Goal: Transaction & Acquisition: Purchase product/service

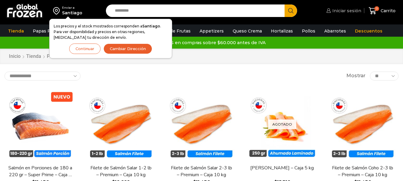
click at [345, 13] on span "Iniciar sesión" at bounding box center [346, 11] width 30 height 6
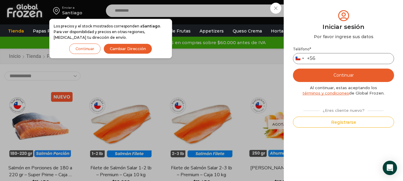
click at [326, 58] on input "Teléfono *" at bounding box center [343, 58] width 101 height 11
type input "*********"
click at [346, 78] on button "Continuar" at bounding box center [343, 75] width 101 height 13
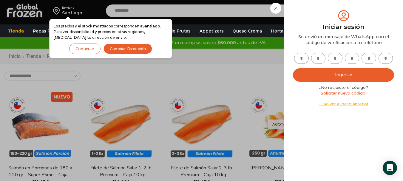
click at [305, 58] on input "text" at bounding box center [301, 58] width 15 height 11
type input "*"
click at [322, 58] on input "text" at bounding box center [318, 58] width 15 height 11
type input "*"
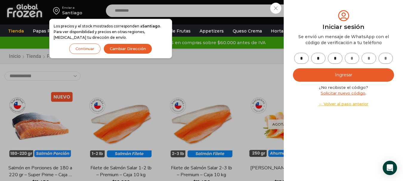
type input "*"
click at [334, 73] on button "Ingresar" at bounding box center [343, 74] width 101 height 13
drag, startPoint x: 335, startPoint y: 75, endPoint x: 337, endPoint y: 79, distance: 3.9
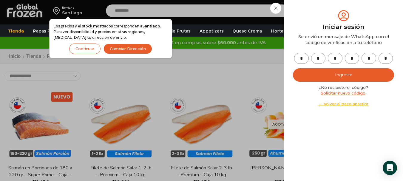
click at [335, 76] on button "Ingresar" at bounding box center [343, 74] width 101 height 13
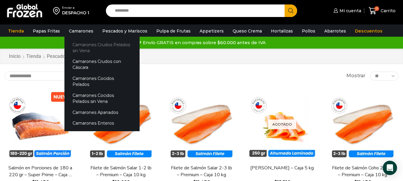
click at [82, 50] on link "Camarones Crudos Pelados sin Vena" at bounding box center [101, 47] width 75 height 17
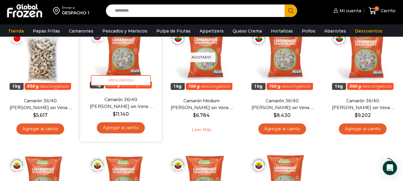
scroll to position [90, 0]
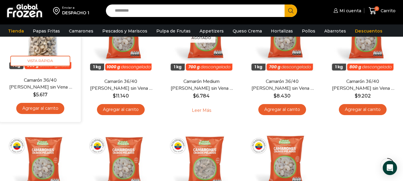
click at [50, 109] on link "Agregar al carrito" at bounding box center [40, 108] width 48 height 11
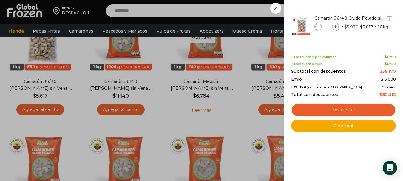
click at [335, 26] on icon at bounding box center [335, 26] width 3 height 3
type input "*"
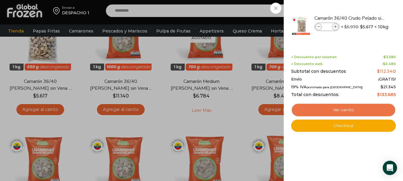
click at [351, 109] on link "Ver carrito" at bounding box center [343, 110] width 105 height 14
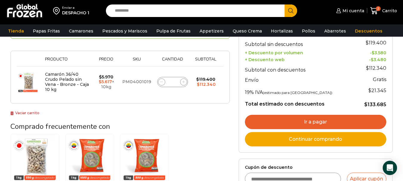
scroll to position [90, 0]
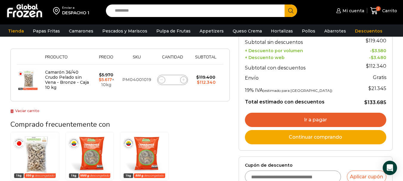
click at [304, 118] on link "Ir a pagar" at bounding box center [315, 120] width 141 height 14
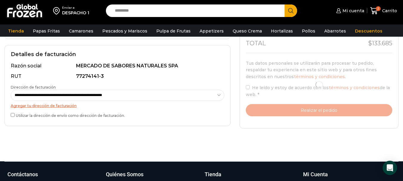
scroll to position [179, 0]
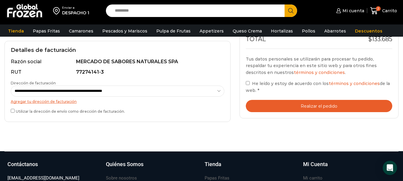
click at [320, 107] on button "Realizar el pedido" at bounding box center [319, 106] width 147 height 12
